Goal: Transaction & Acquisition: Obtain resource

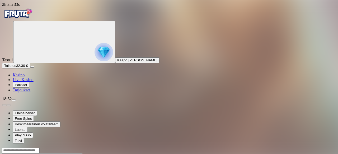
scroll to position [403, 0]
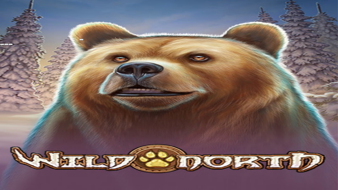
click at [2, 44] on span "close icon" at bounding box center [2, 44] width 0 height 0
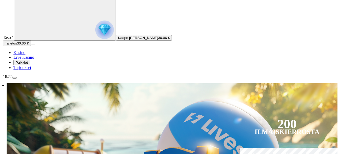
scroll to position [23, 0]
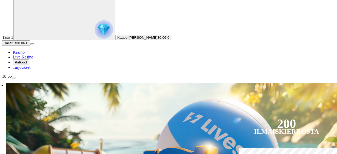
click at [14, 78] on span "menu icon" at bounding box center [14, 78] width 0 height 0
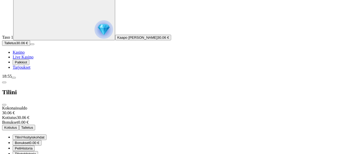
scroll to position [42, 0]
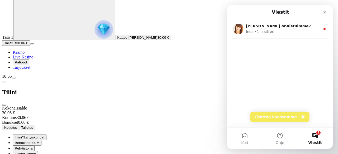
scroll to position [0, 0]
click at [283, 119] on button "Chattaa kanssamme" at bounding box center [279, 117] width 59 height 11
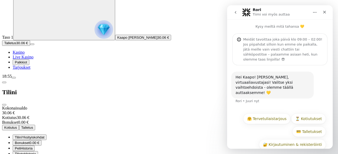
scroll to position [12, 0]
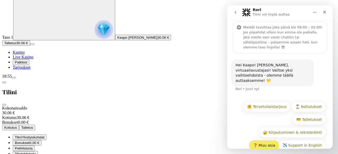
click at [266, 140] on button "❓ Muu asia" at bounding box center [264, 145] width 30 height 11
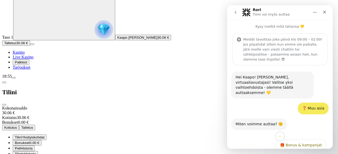
scroll to position [51, 0]
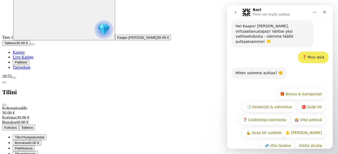
click at [233, 16] on button "go back" at bounding box center [235, 12] width 10 height 10
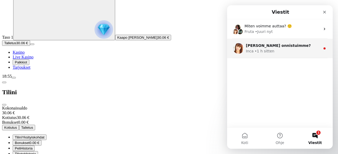
scroll to position [0, 0]
click at [264, 53] on div "• 1 h sitten" at bounding box center [264, 52] width 20 height 6
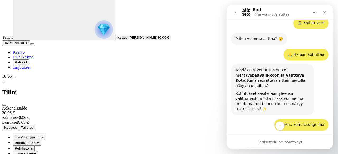
scroll to position [272, 0]
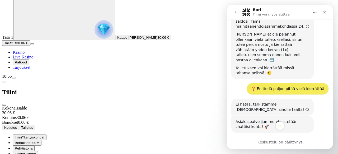
click at [239, 12] on button "go back" at bounding box center [235, 12] width 10 height 10
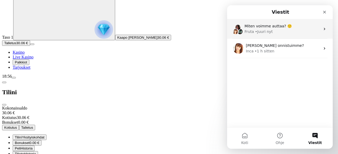
click at [278, 32] on div "Fruta • Juuri nyt" at bounding box center [282, 32] width 76 height 6
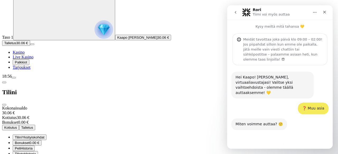
scroll to position [51, 0]
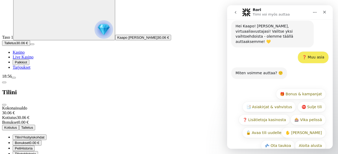
click at [301, 141] on div "Aloita alusta 🎁 Bonus & kampanjat 📑 Asiakirjat & vahvistus ⛔ Sulje tili ❓ Lisät…" at bounding box center [280, 121] width 92 height 65
click at [304, 141] on button "Aloita alusta" at bounding box center [310, 146] width 31 height 11
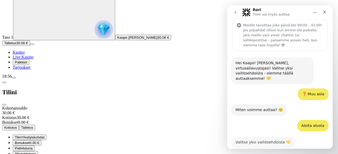
scroll to position [70, 0]
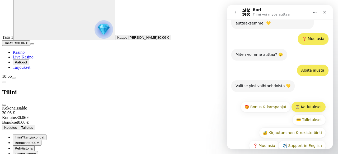
click at [307, 102] on button "⏳ Kotiutukset" at bounding box center [308, 107] width 35 height 11
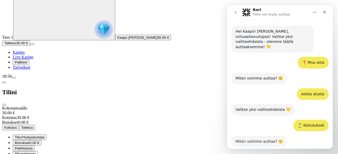
scroll to position [101, 0]
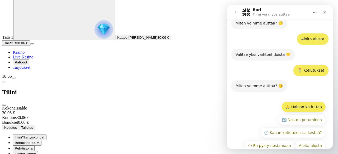
click at [308, 102] on button "🙏 Haluan kotiuttaa" at bounding box center [303, 107] width 44 height 11
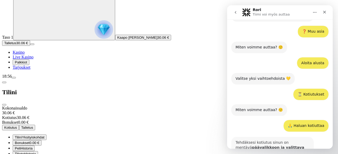
scroll to position [135, 0]
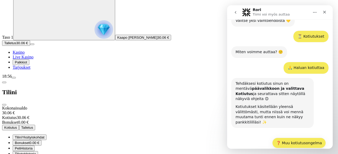
click at [301, 138] on button "❓ Muu kotiutusongelma" at bounding box center [299, 143] width 54 height 11
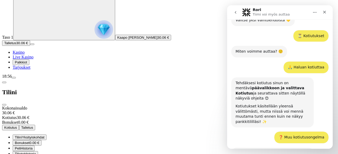
scroll to position [193, 0]
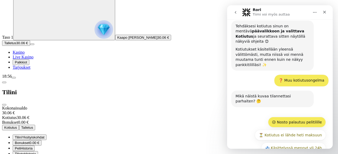
click at [305, 117] on button "😥 Nosto palautuu pelitilille" at bounding box center [297, 122] width 58 height 11
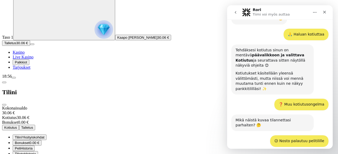
scroll to position [291, 0]
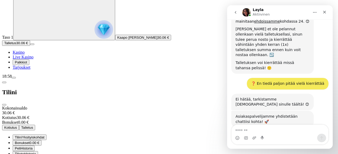
scroll to position [368, 0]
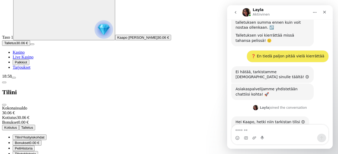
type textarea "*"
type textarea "**********"
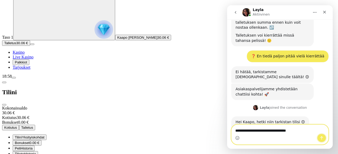
click at [322, 138] on icon "Lähetä viesti…" at bounding box center [321, 138] width 3 height 3
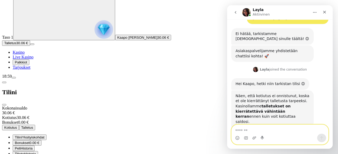
scroll to position [416, 0]
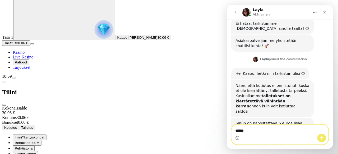
type textarea "******"
click at [320, 138] on icon "Lähetä viesti…" at bounding box center [321, 138] width 4 height 4
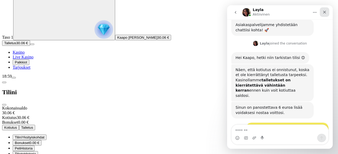
click at [327, 12] on div "Sulje" at bounding box center [325, 12] width 10 height 10
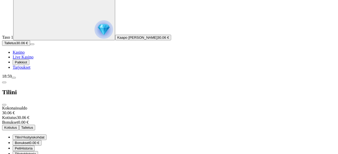
click at [4, 105] on span "close icon" at bounding box center [4, 105] width 0 height 0
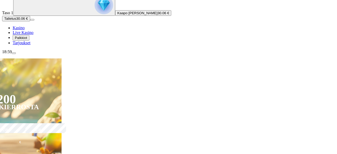
scroll to position [49, 0]
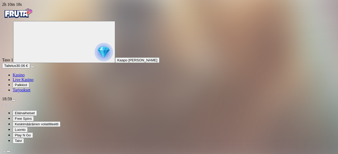
scroll to position [448, 0]
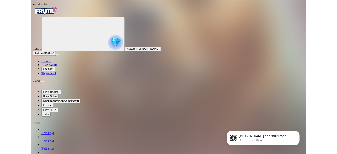
scroll to position [500, 0]
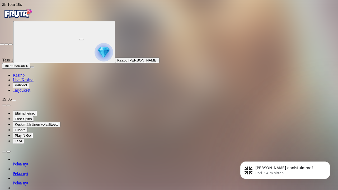
click at [2, 44] on span "close icon" at bounding box center [2, 44] width 0 height 0
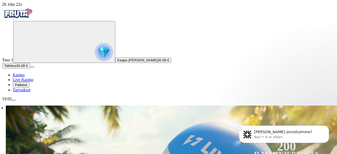
scroll to position [535, 0]
click at [94, 55] on img "Primary" at bounding box center [103, 52] width 18 height 18
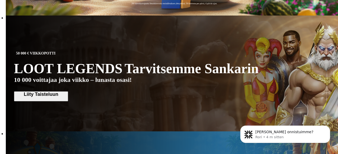
scroll to position [535, 0]
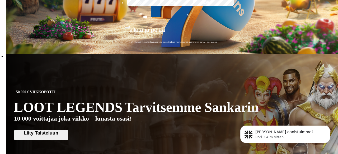
scroll to position [535, 0]
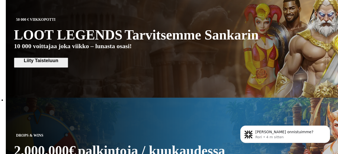
type input "*****"
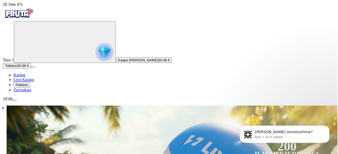
scroll to position [535, 0]
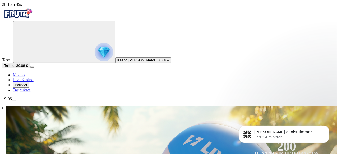
click at [14, 101] on span "menu icon" at bounding box center [14, 101] width 0 height 0
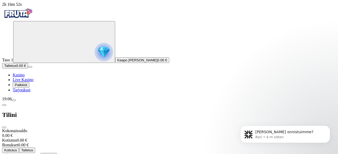
click at [19, 148] on button "Kotiutus" at bounding box center [10, 151] width 17 height 6
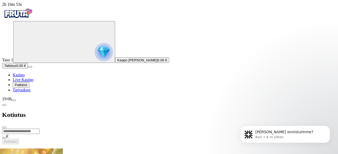
scroll to position [535, 0]
click at [4, 105] on span "chevron-left icon" at bounding box center [4, 105] width 0 height 0
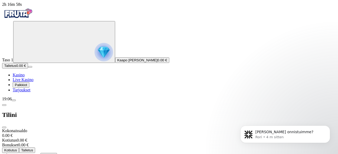
click at [28, 154] on span "Odottava nosto" at bounding box center [15, 156] width 26 height 4
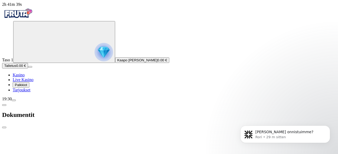
scroll to position [535, 0]
click at [29, 129] on img at bounding box center [15, 142] width 26 height 26
click at [4, 105] on span "chevron-left icon" at bounding box center [4, 105] width 0 height 0
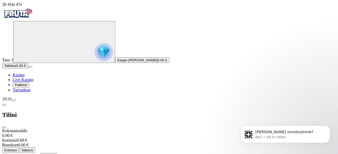
scroll to position [0, 0]
